Goal: Task Accomplishment & Management: Use online tool/utility

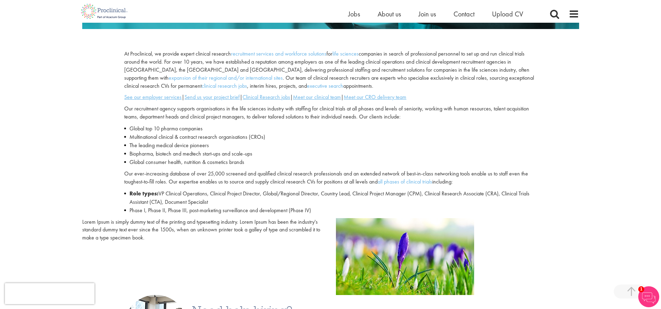
scroll to position [192, 0]
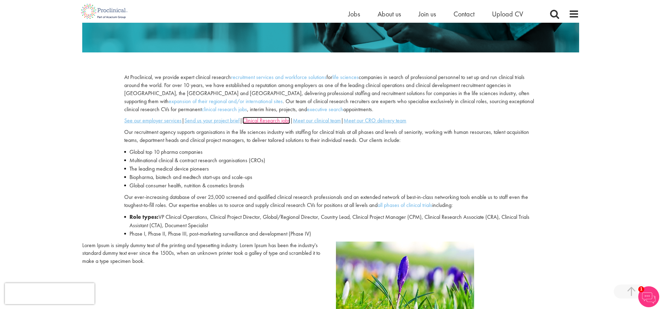
click at [275, 120] on u "Clinical Research jobs" at bounding box center [266, 120] width 48 height 7
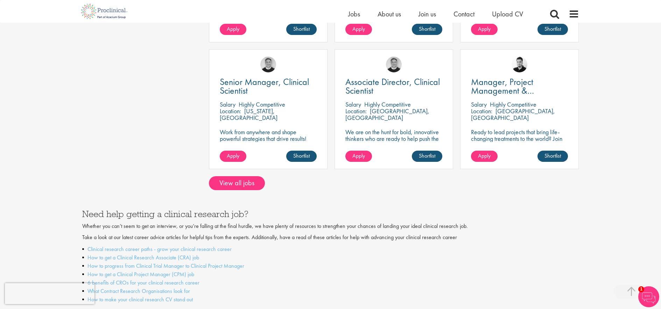
scroll to position [581, 0]
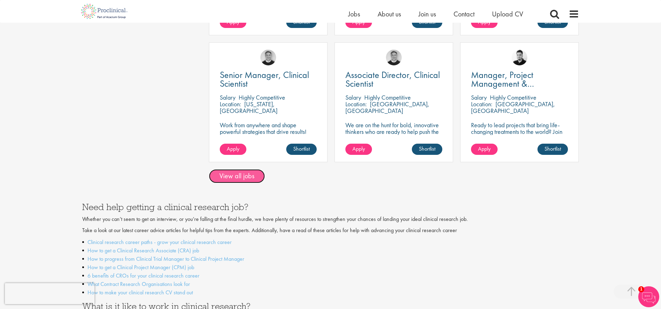
click at [238, 169] on link "View all jobs" at bounding box center [237, 176] width 56 height 14
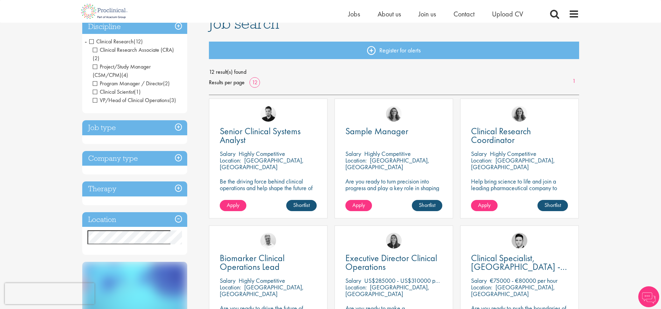
scroll to position [62, 0]
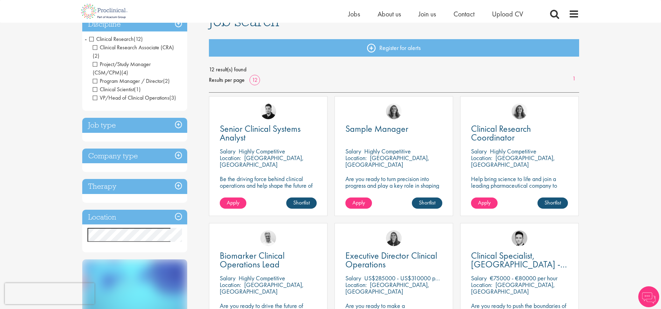
click at [179, 210] on h3 "Location" at bounding box center [134, 217] width 105 height 15
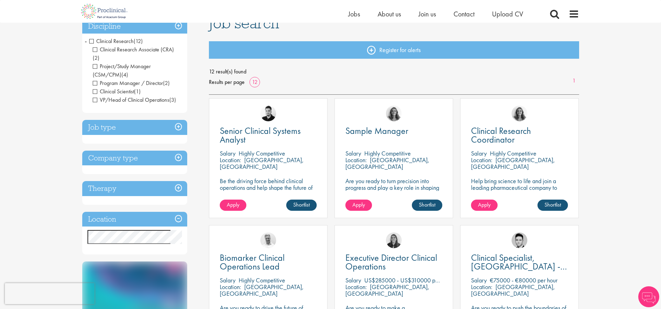
scroll to position [79, 0]
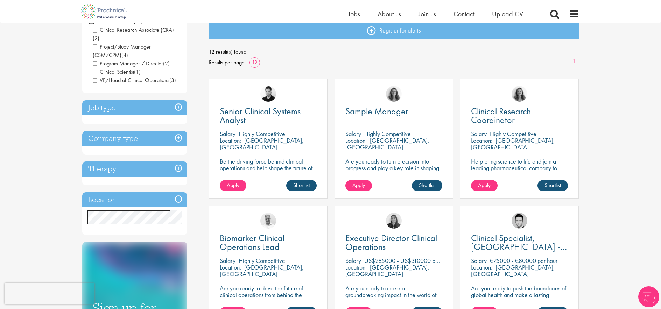
click at [181, 100] on h3 "Job type" at bounding box center [134, 107] width 105 height 15
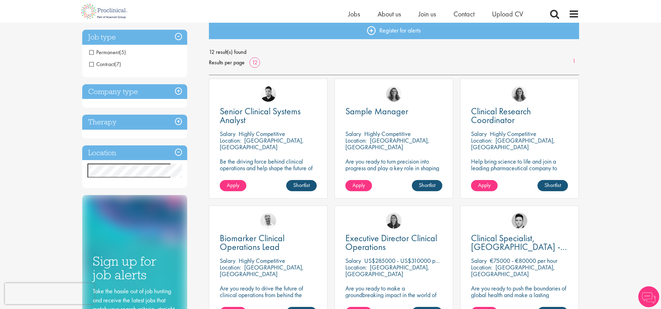
click at [179, 92] on h3 "Company type" at bounding box center [134, 91] width 105 height 15
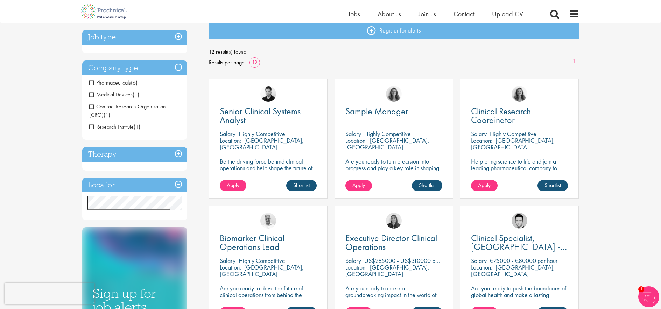
click at [178, 154] on h3 "Therapy" at bounding box center [134, 154] width 105 height 15
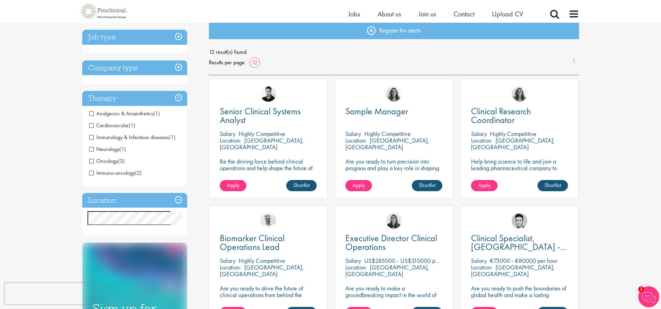
click at [178, 199] on h3 "Location" at bounding box center [134, 200] width 105 height 15
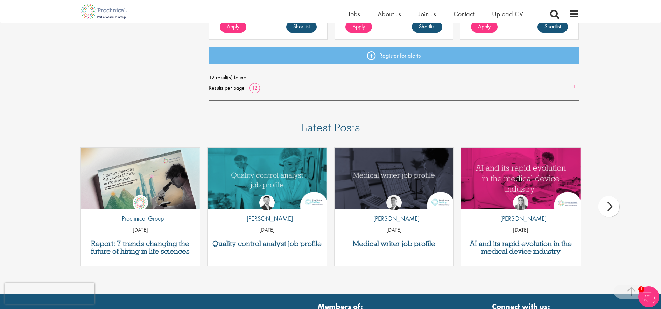
scroll to position [621, 0]
